Goal: Information Seeking & Learning: Learn about a topic

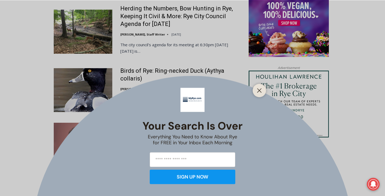
scroll to position [775, 0]
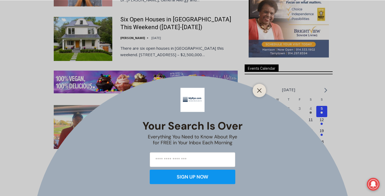
click at [184, 42] on div "Your Search is Over Everything You Need to Know About Rye for FREE in Your Inbo…" at bounding box center [192, 98] width 385 height 196
click at [263, 92] on button "Close" at bounding box center [259, 90] width 7 height 7
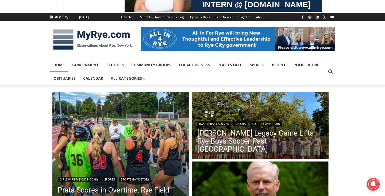
scroll to position [0, 0]
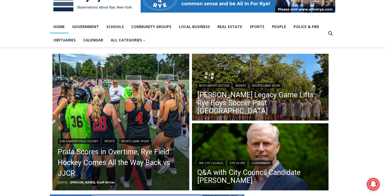
scroll to position [142, 0]
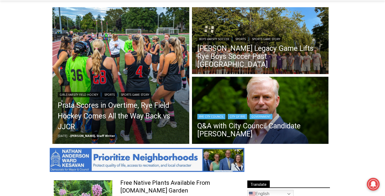
click at [267, 102] on img "Read More Q&A with City Council Candidate James Ward" at bounding box center [260, 111] width 137 height 69
